Goal: Ask a question

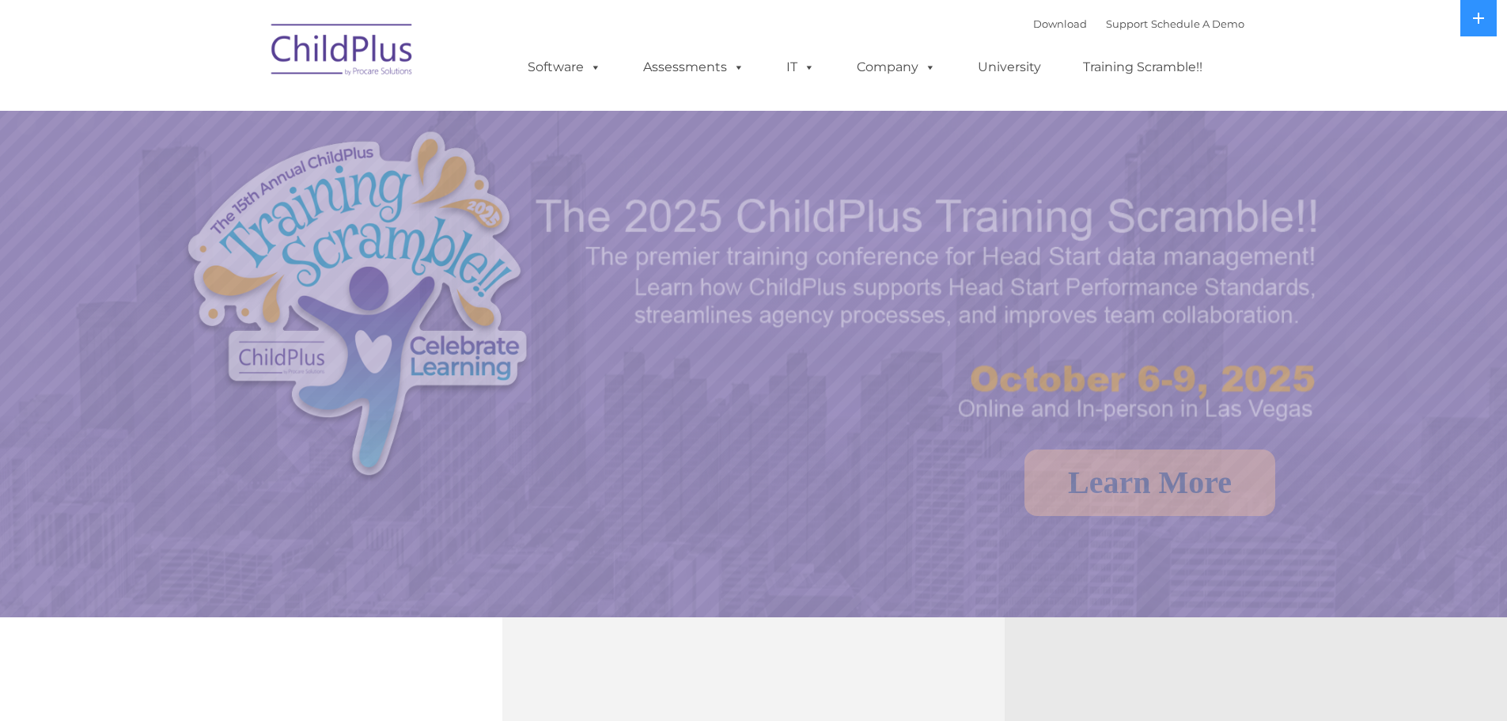
select select "MEDIUM"
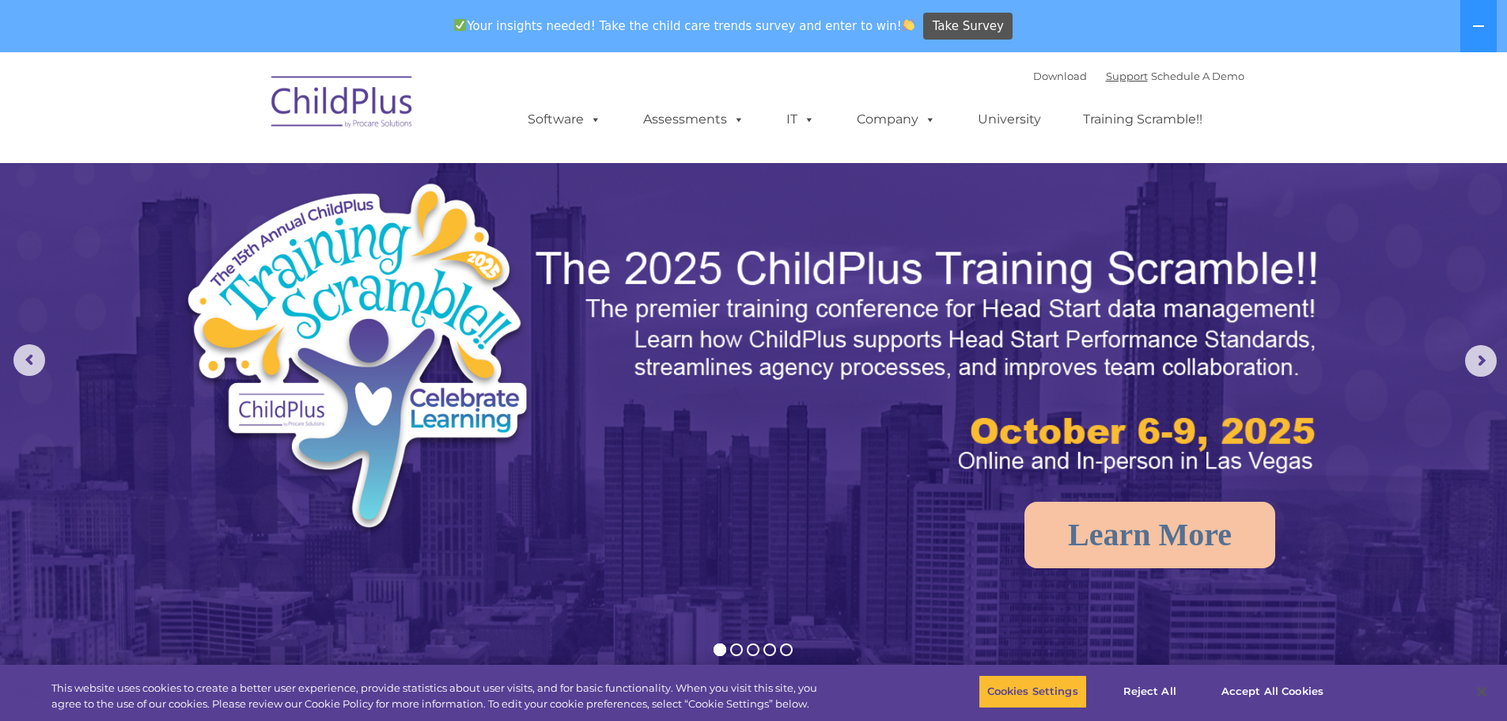
click at [1109, 79] on link "Support" at bounding box center [1127, 76] width 42 height 13
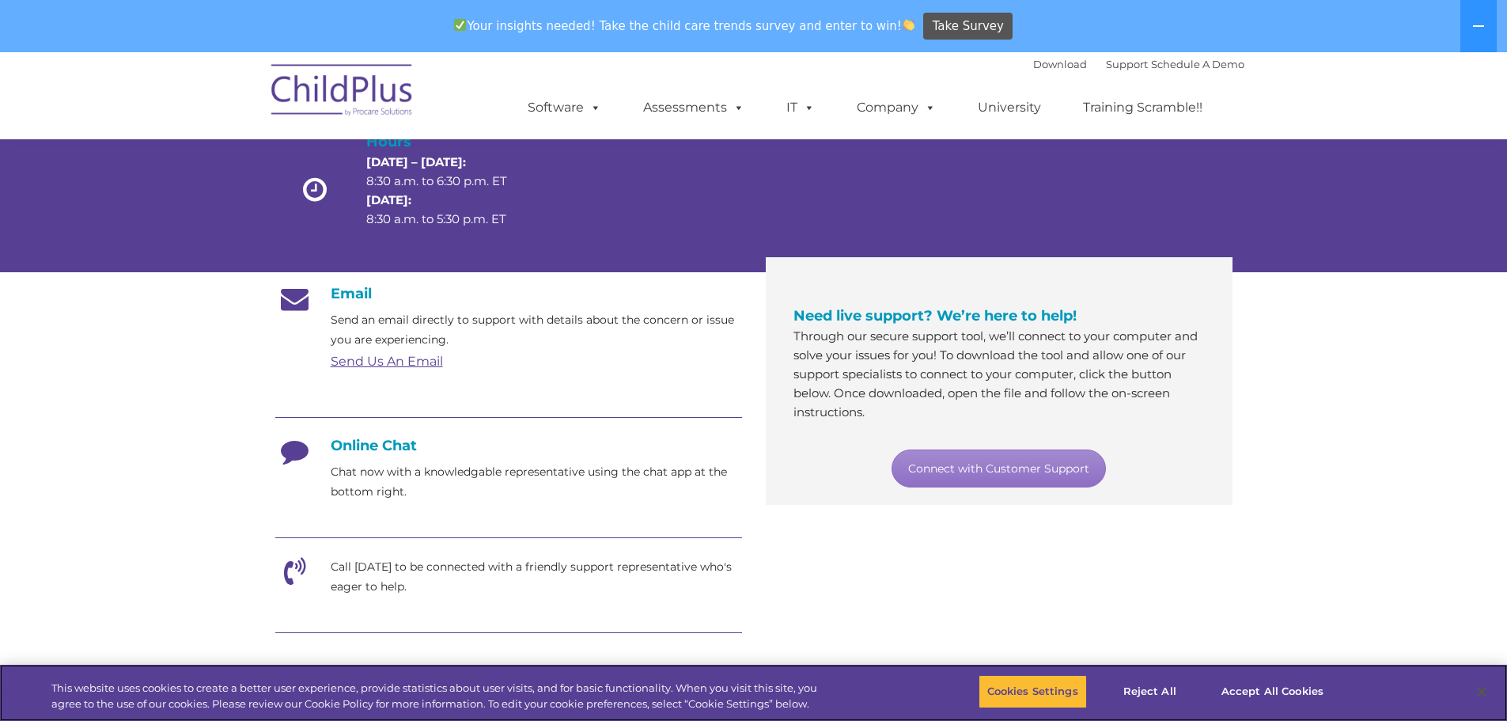
scroll to position [158, 0]
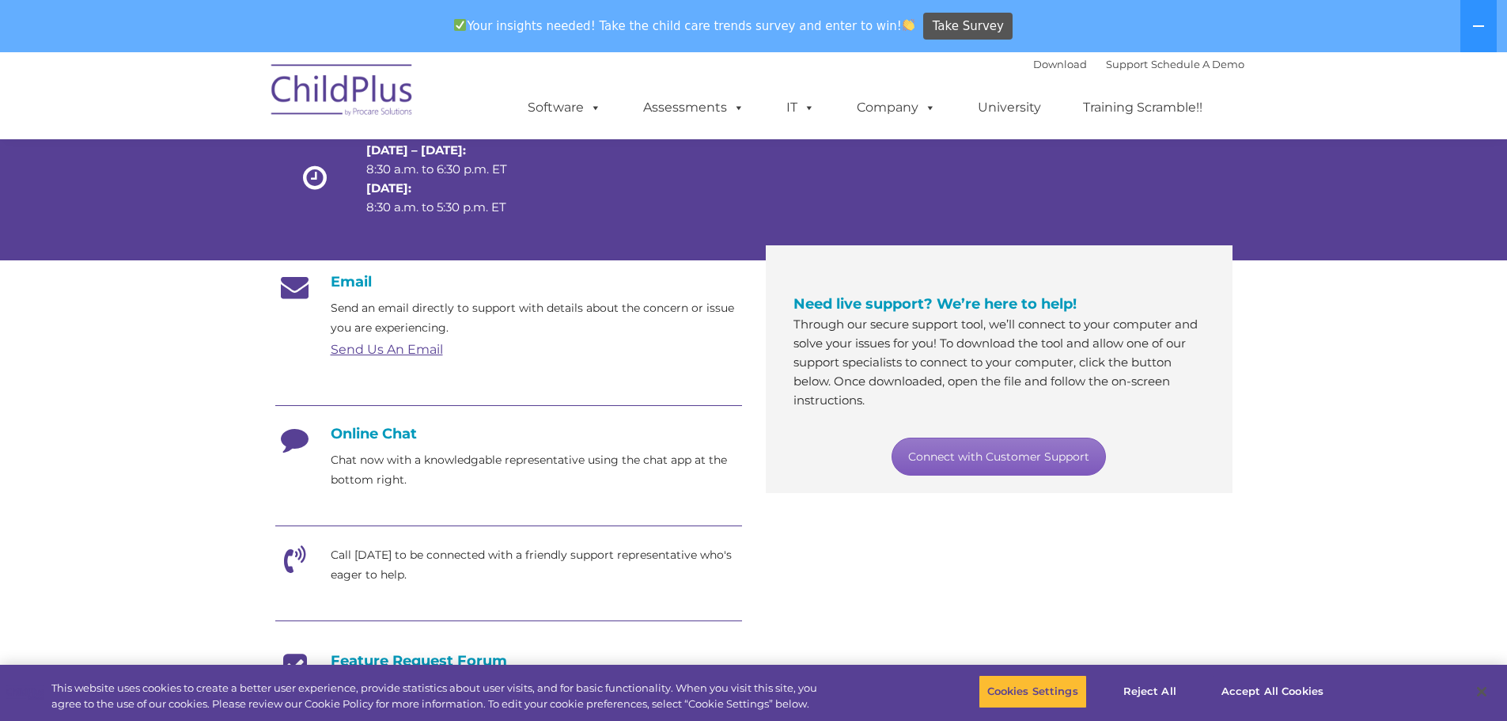
click at [949, 466] on link "Connect with Customer Support" at bounding box center [999, 457] width 214 height 38
